Goal: Navigation & Orientation: Find specific page/section

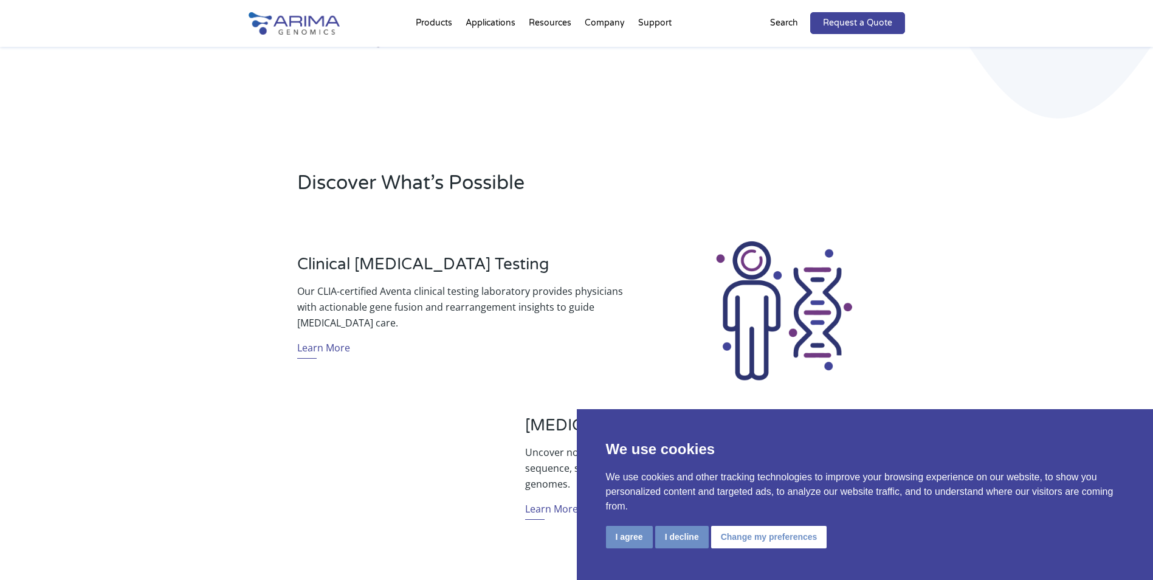
scroll to position [292, 0]
click at [622, 539] on button "I agree" at bounding box center [629, 537] width 47 height 22
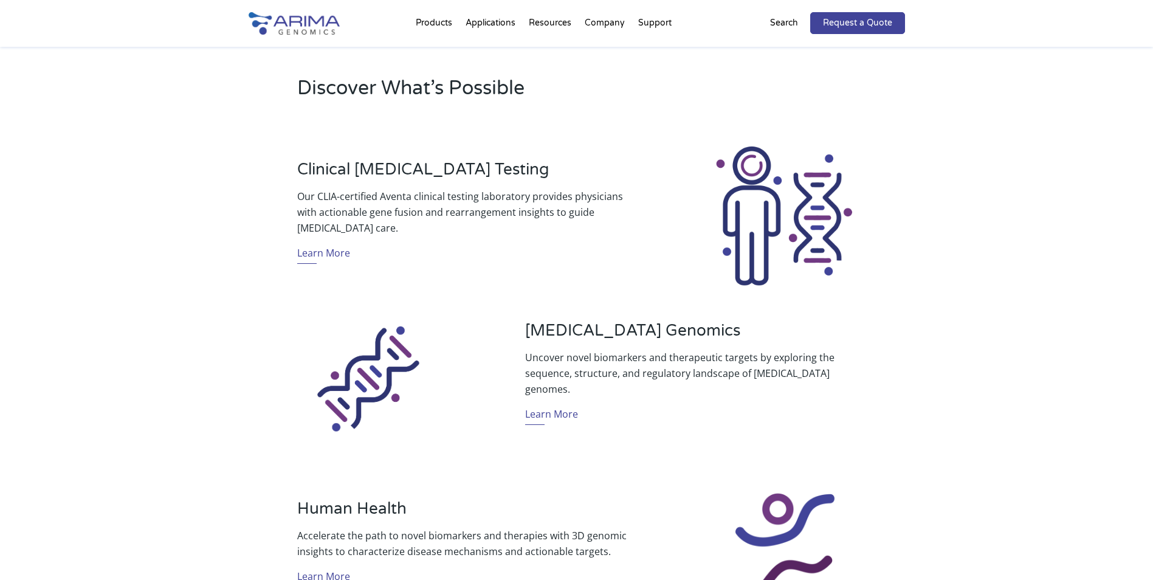
scroll to position [389, 0]
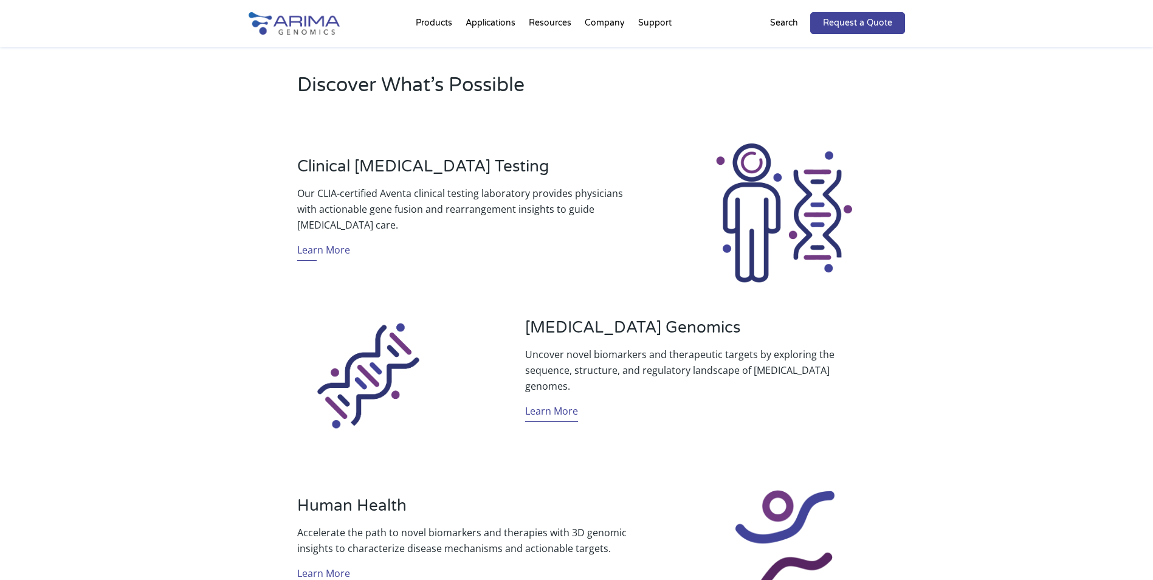
click at [539, 406] on link "Learn More" at bounding box center [551, 412] width 53 height 19
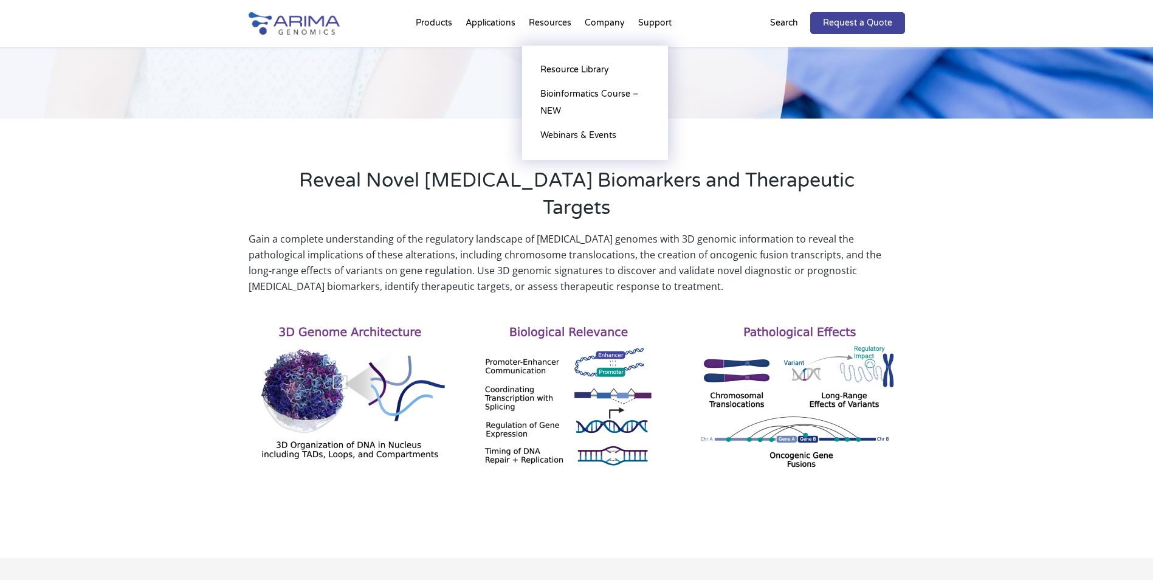
scroll to position [243, 0]
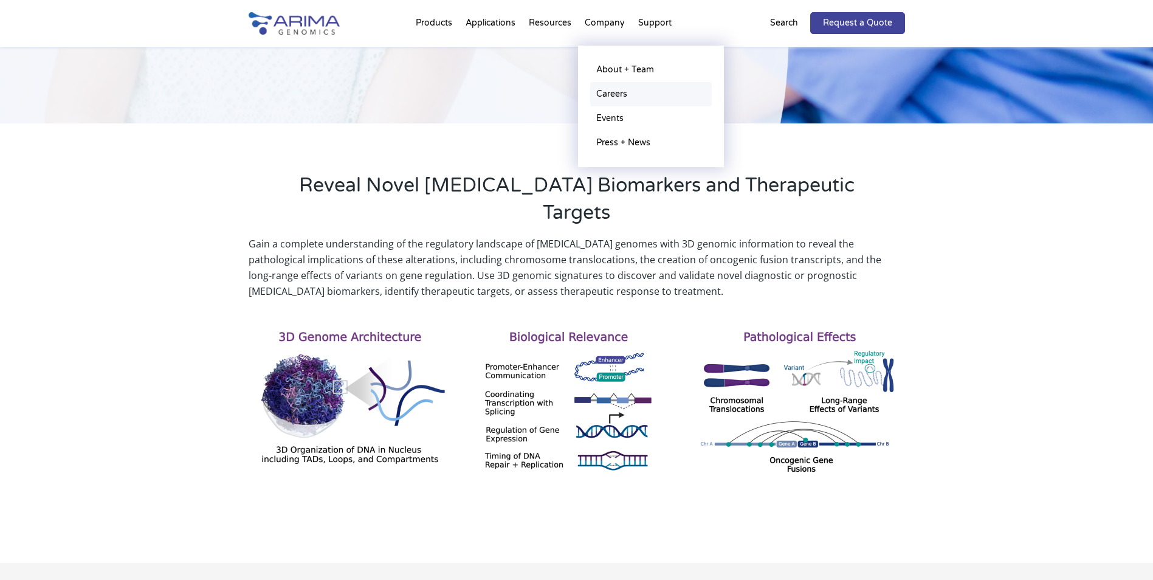
click at [618, 95] on link "Careers" at bounding box center [651, 94] width 122 height 24
click at [618, 91] on link "Careers" at bounding box center [651, 94] width 122 height 24
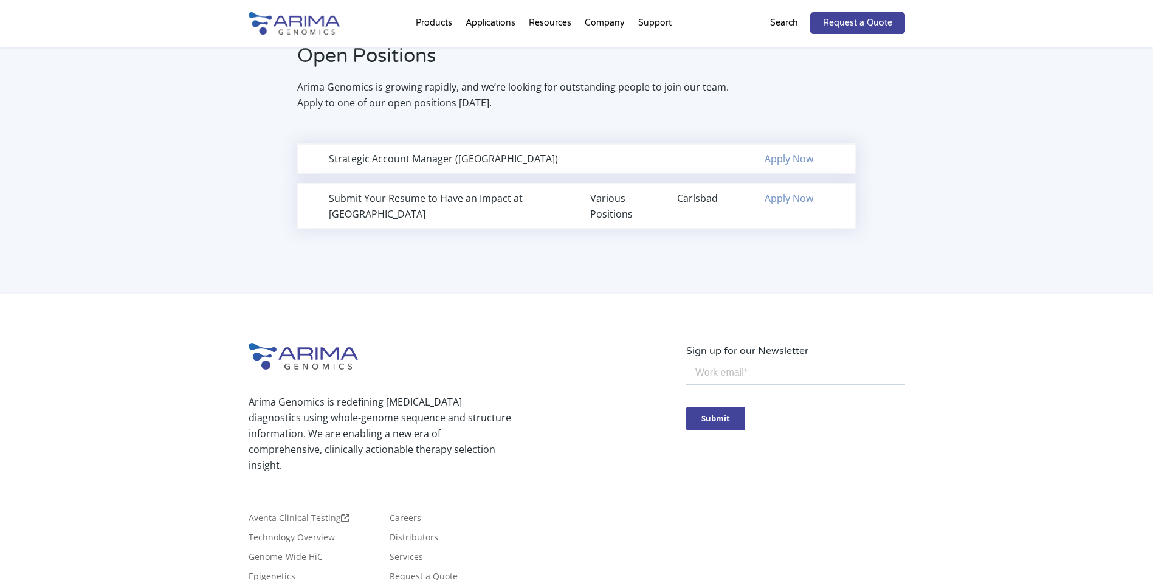
scroll to position [827, 0]
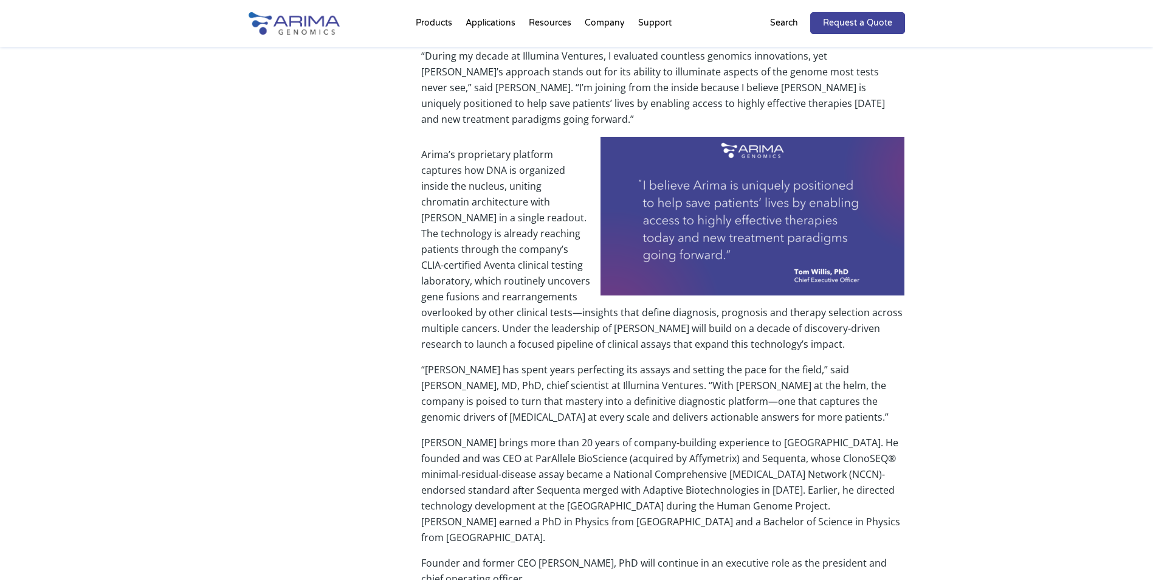
scroll to position [340, 0]
